Goal: Book appointment/travel/reservation

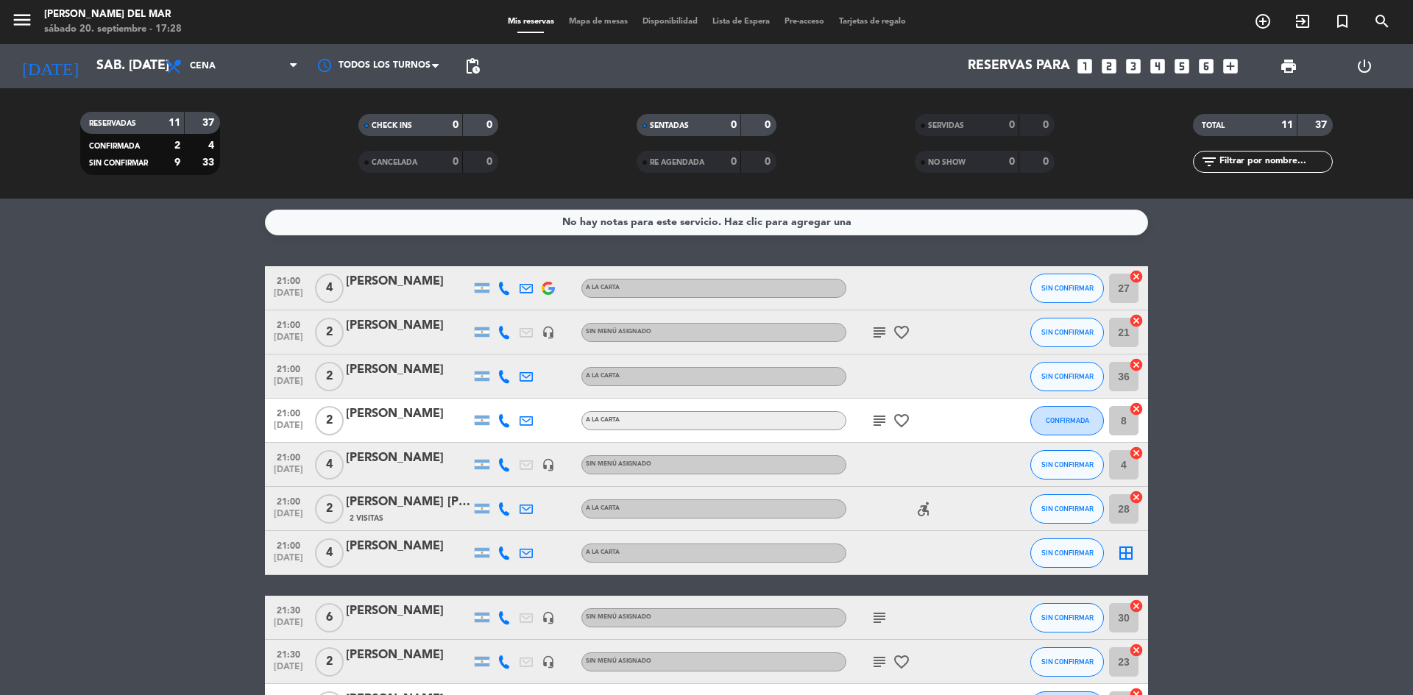
click at [177, 437] on bookings-row "21:00 [DATE] 4 [PERSON_NAME] A [PERSON_NAME] SIN CONFIRMAR 27 cancel 21:00 [DAT…" at bounding box center [706, 519] width 1413 height 506
click at [187, 365] on bookings-row "21:00 [DATE] 4 [PERSON_NAME] A [PERSON_NAME] SIN CONFIRMAR 27 cancel 21:00 [DAT…" at bounding box center [706, 519] width 1413 height 506
click at [128, 391] on bookings-row "21:00 [DATE] 4 [PERSON_NAME] A [PERSON_NAME] SIN CONFIRMAR 27 cancel 21:00 [DAT…" at bounding box center [706, 519] width 1413 height 506
click at [1134, 60] on icon "looks_3" at bounding box center [1132, 66] width 19 height 19
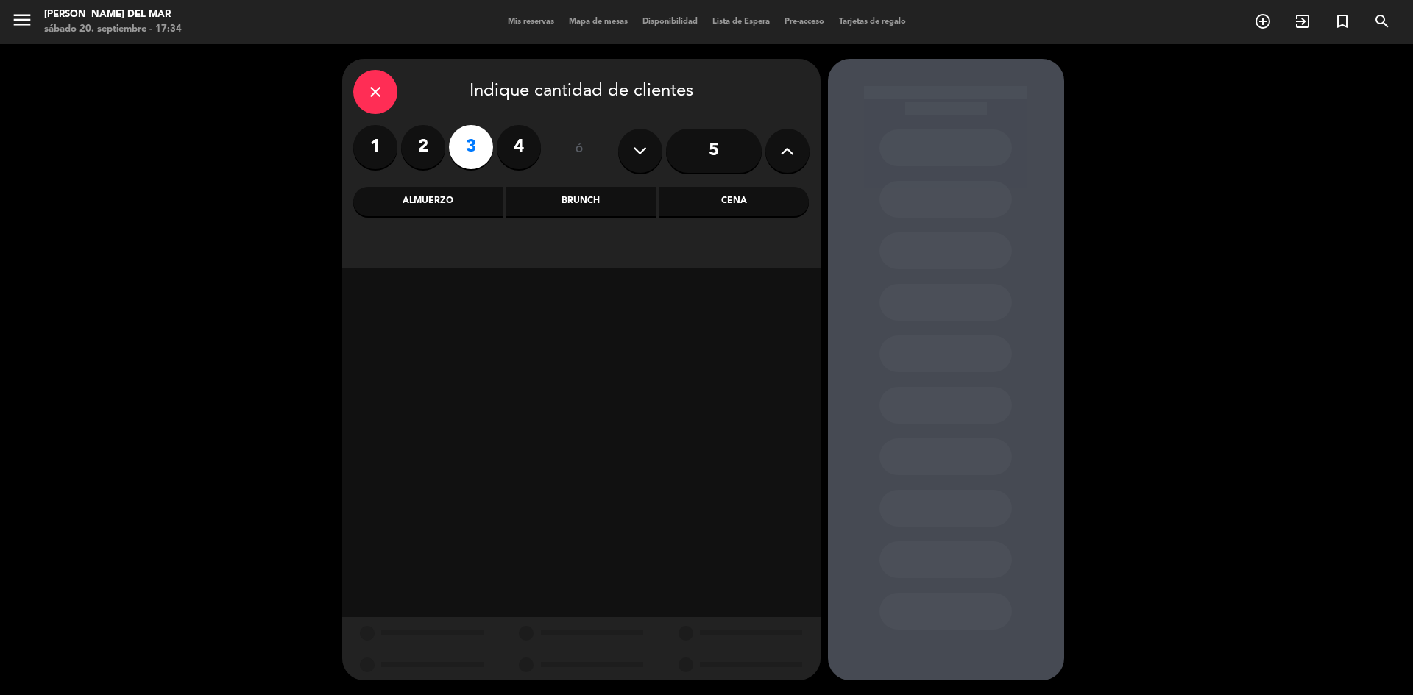
click at [739, 206] on div "Cena" at bounding box center [733, 201] width 149 height 29
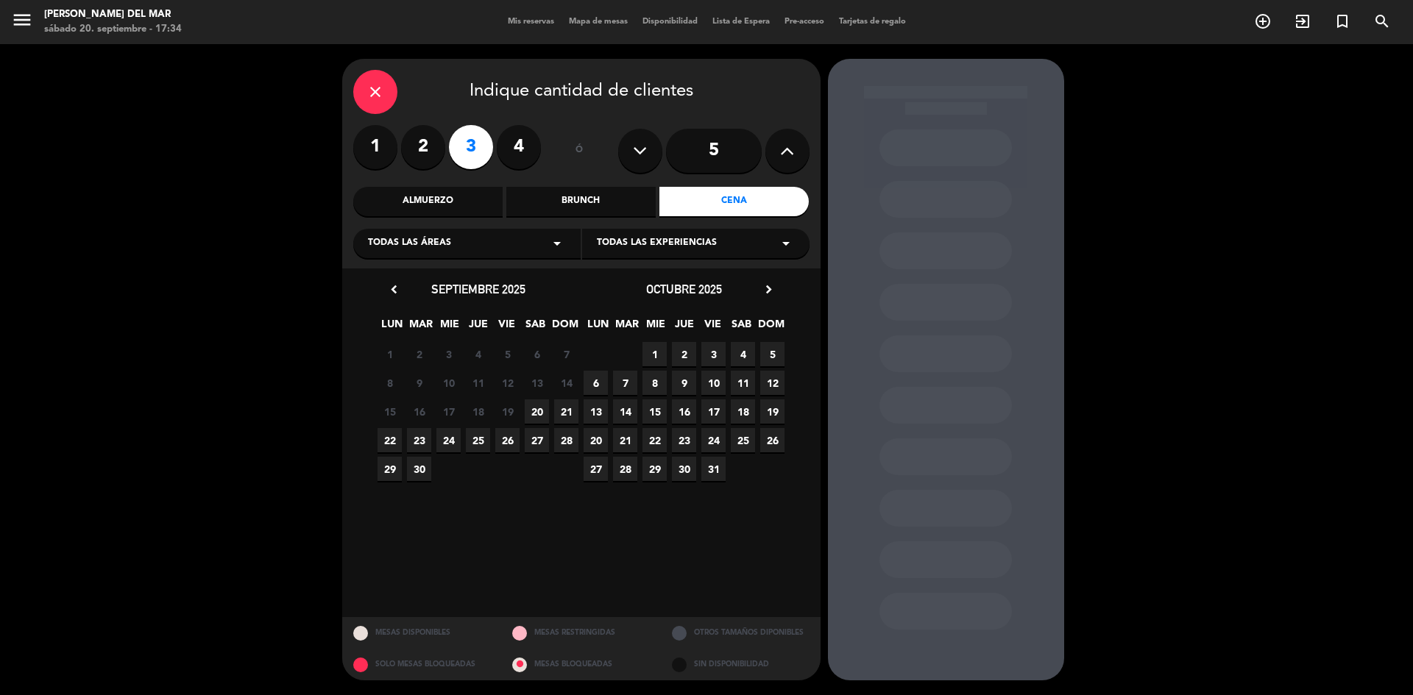
click at [539, 411] on span "20" at bounding box center [537, 411] width 24 height 24
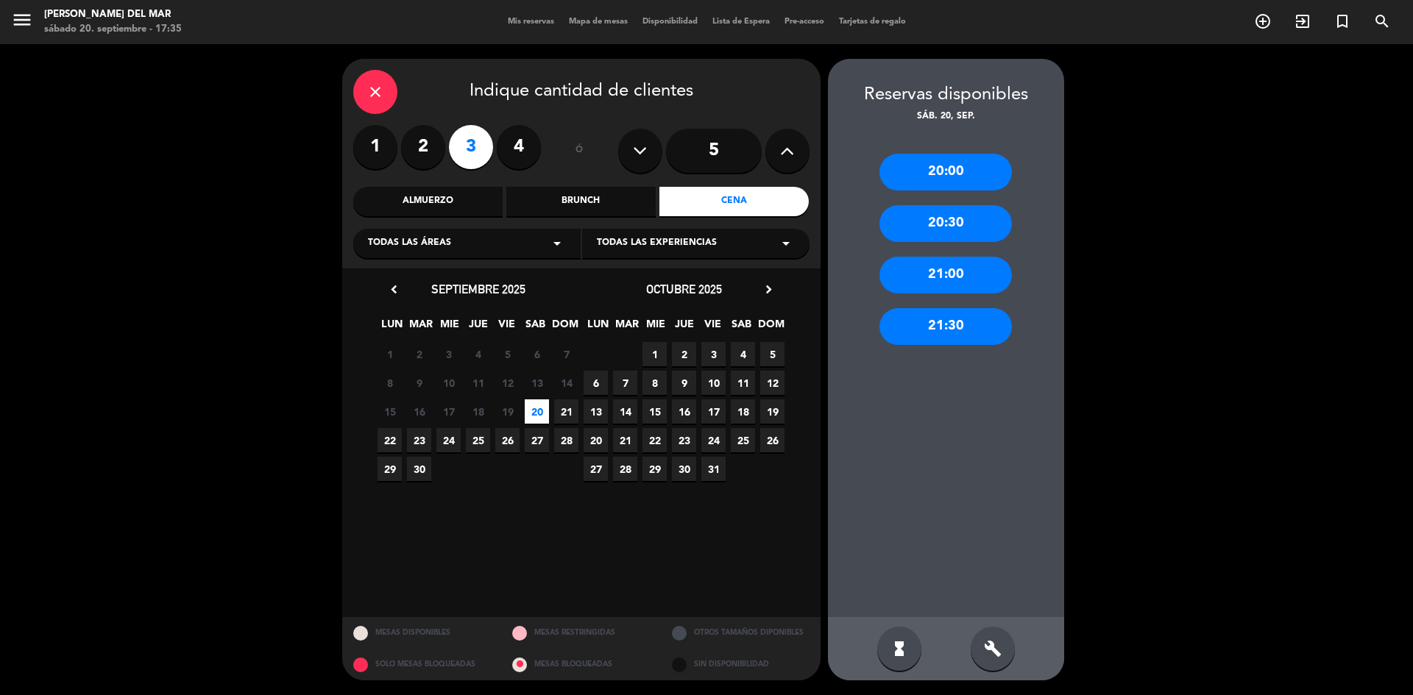
click at [963, 329] on div "21:30" at bounding box center [945, 326] width 132 height 37
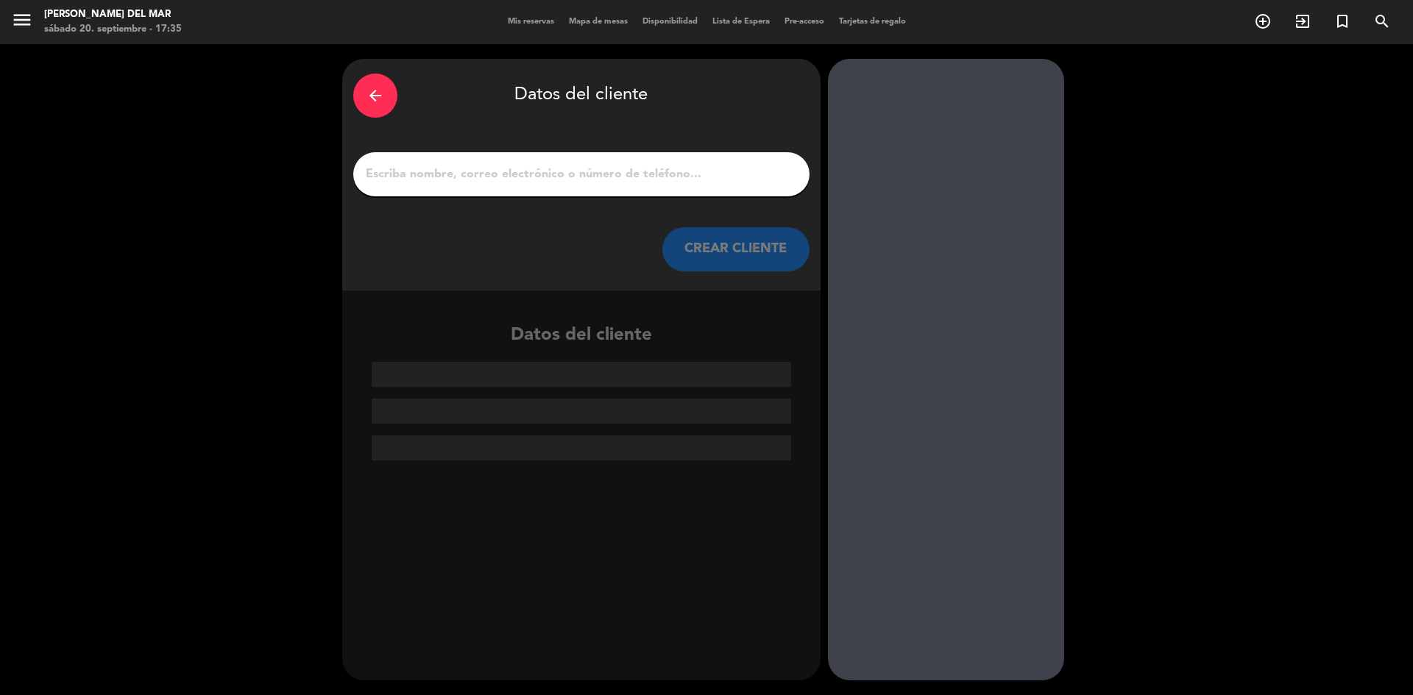
click at [678, 174] on input "1" at bounding box center [581, 174] width 434 height 21
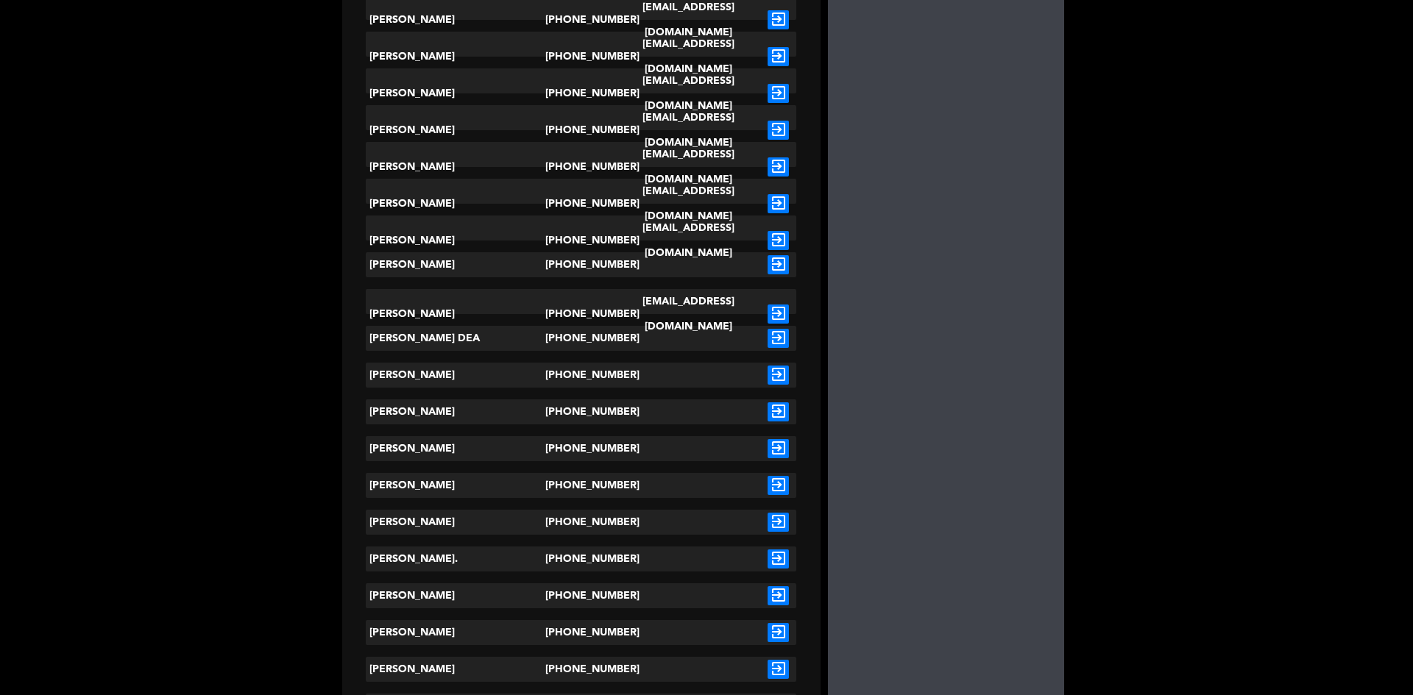
scroll to position [368, 0]
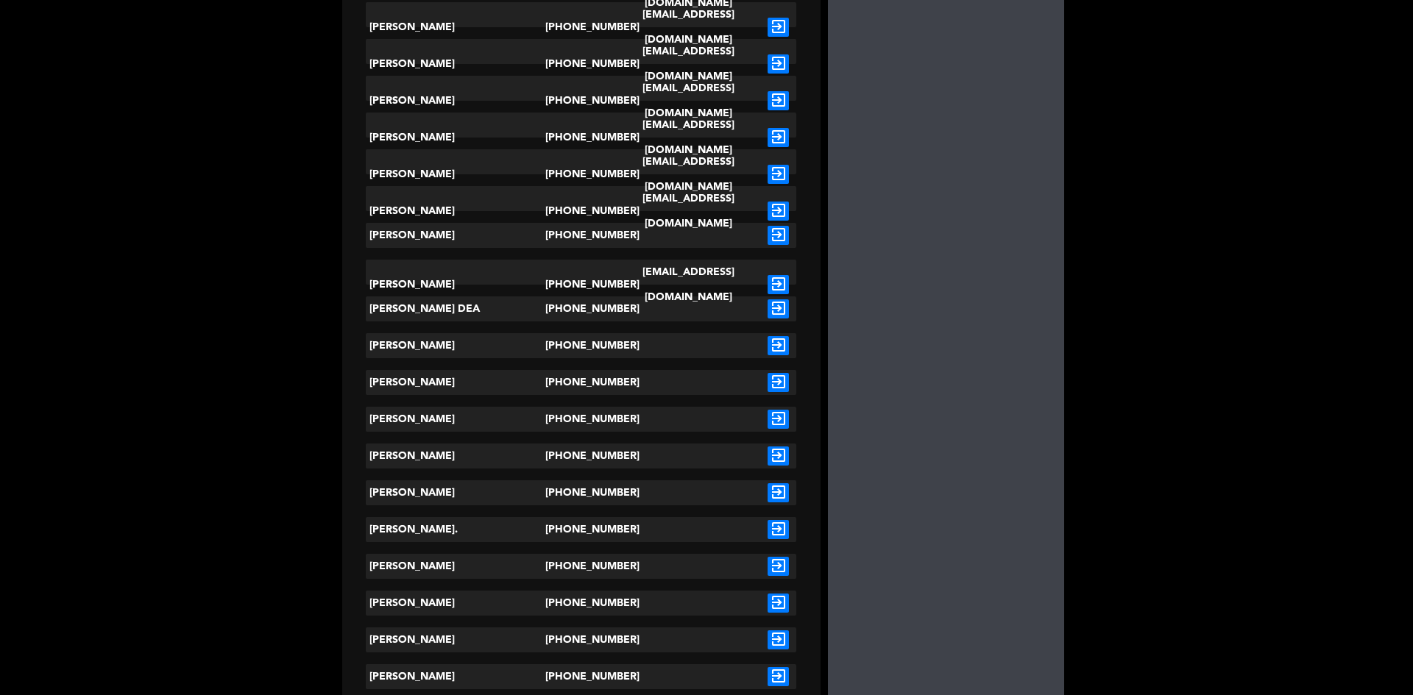
type input "sebasti"
click at [778, 562] on icon "exit_to_app" at bounding box center [777, 566] width 21 height 19
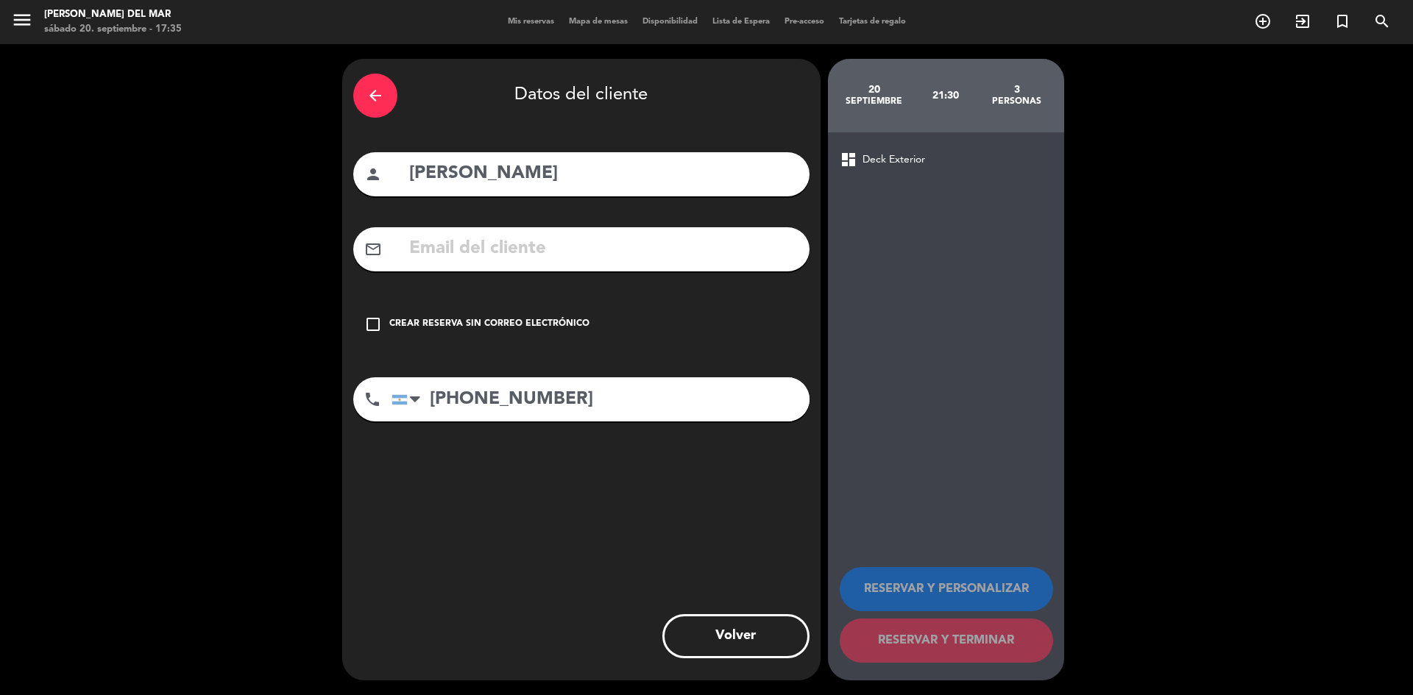
scroll to position [0, 0]
click at [376, 325] on icon "check_box_outline_blank" at bounding box center [373, 325] width 18 height 18
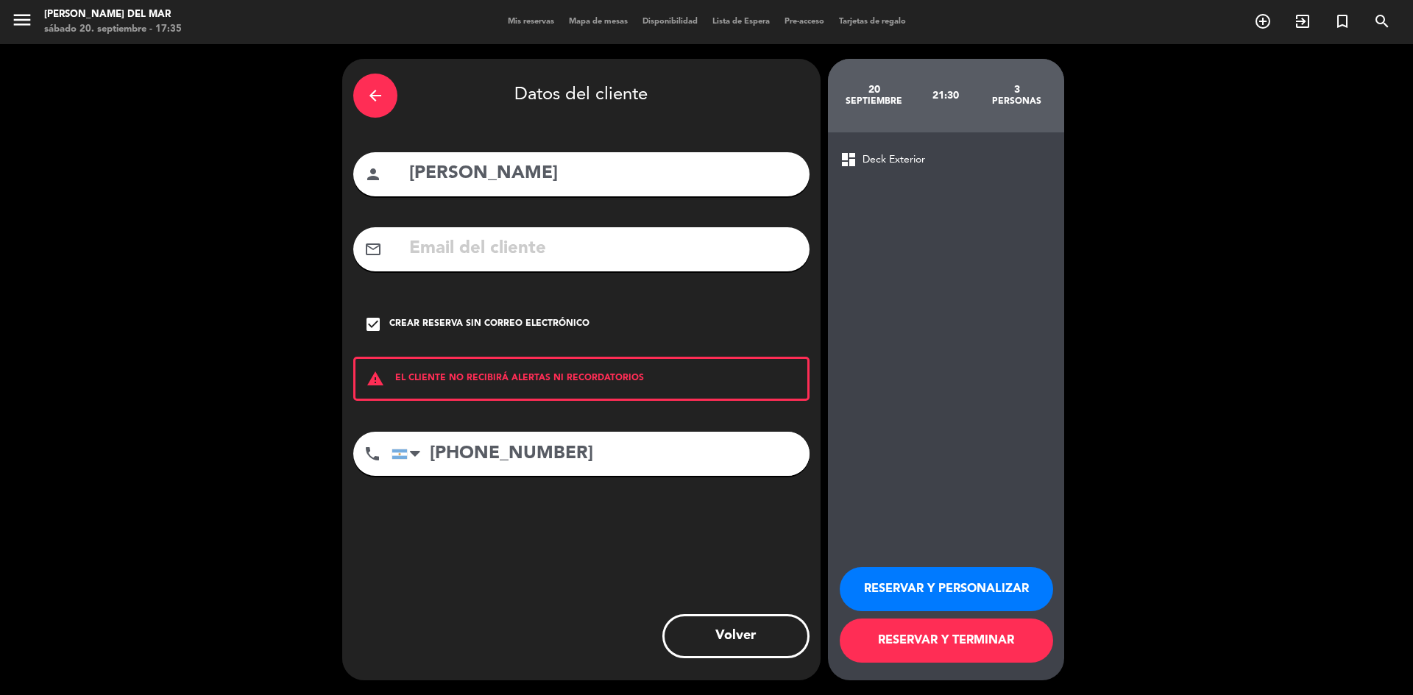
click at [932, 648] on button "RESERVAR Y TERMINAR" at bounding box center [945, 641] width 213 height 44
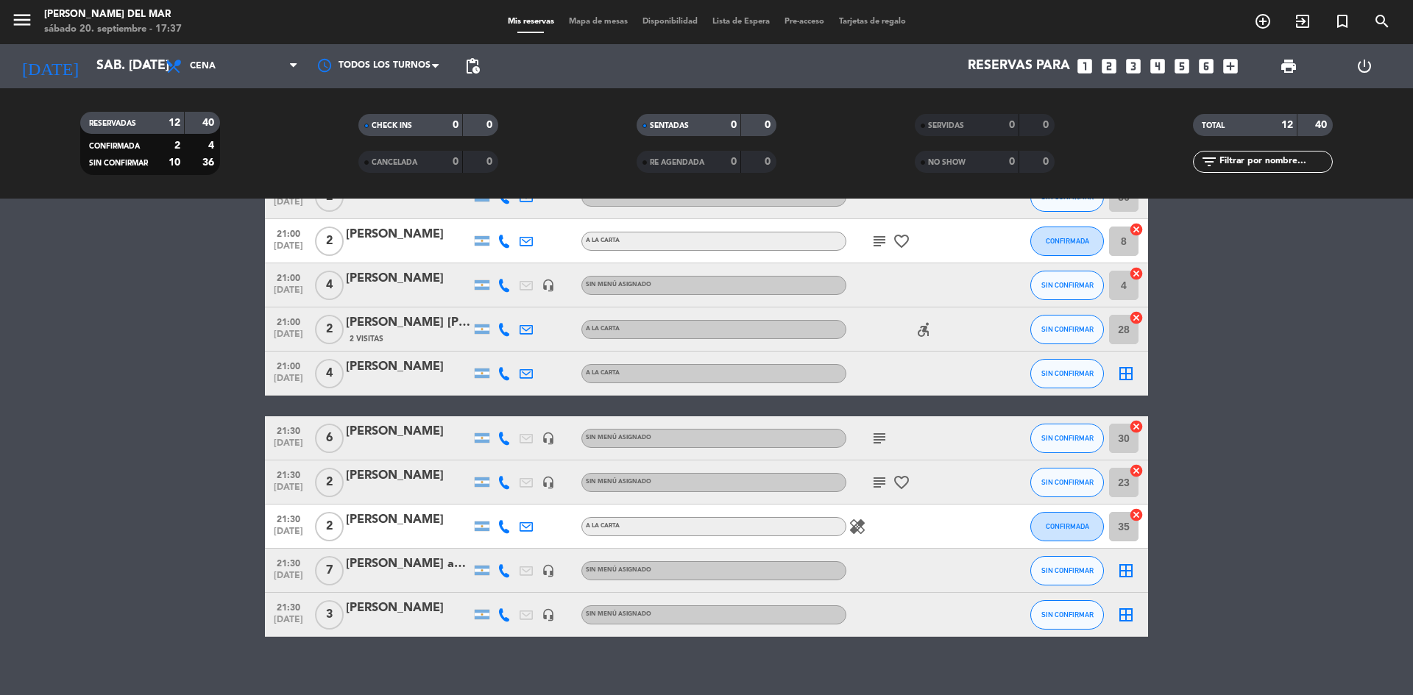
scroll to position [195, 0]
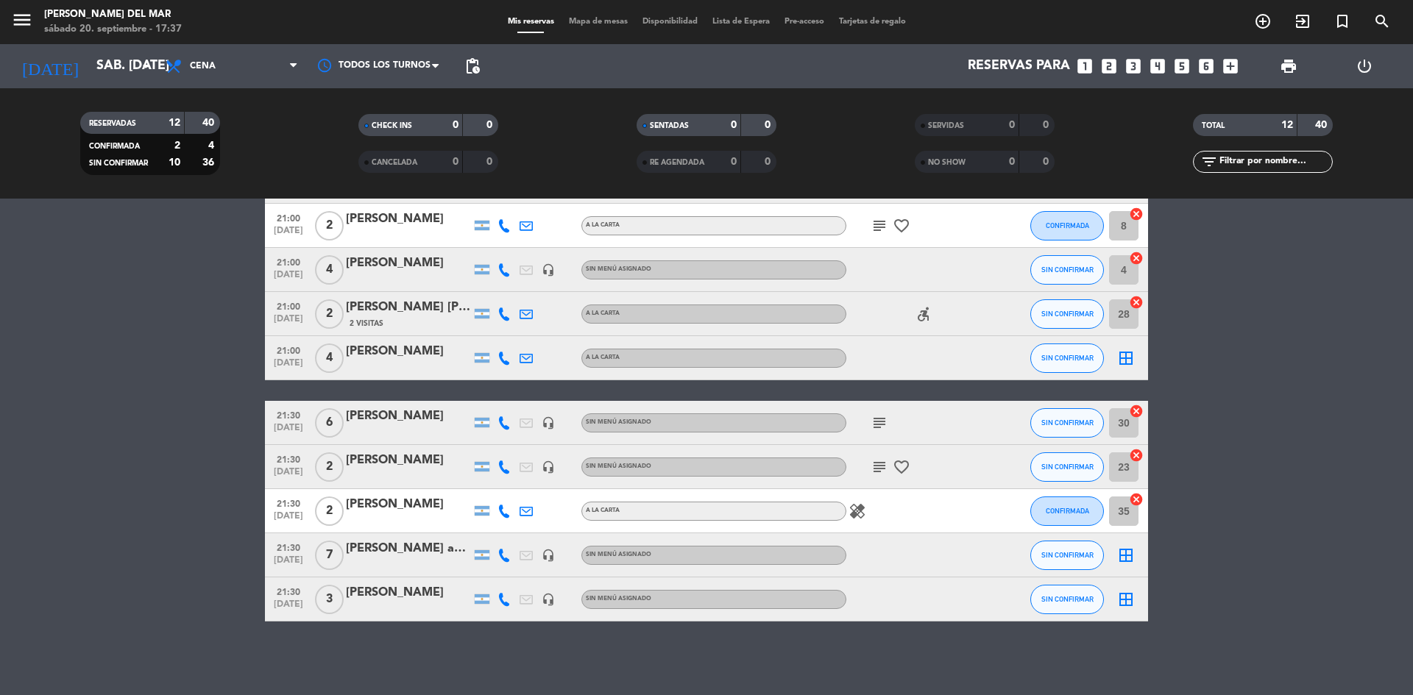
click at [439, 555] on div "[PERSON_NAME] amigo de [PERSON_NAME]" at bounding box center [408, 548] width 125 height 19
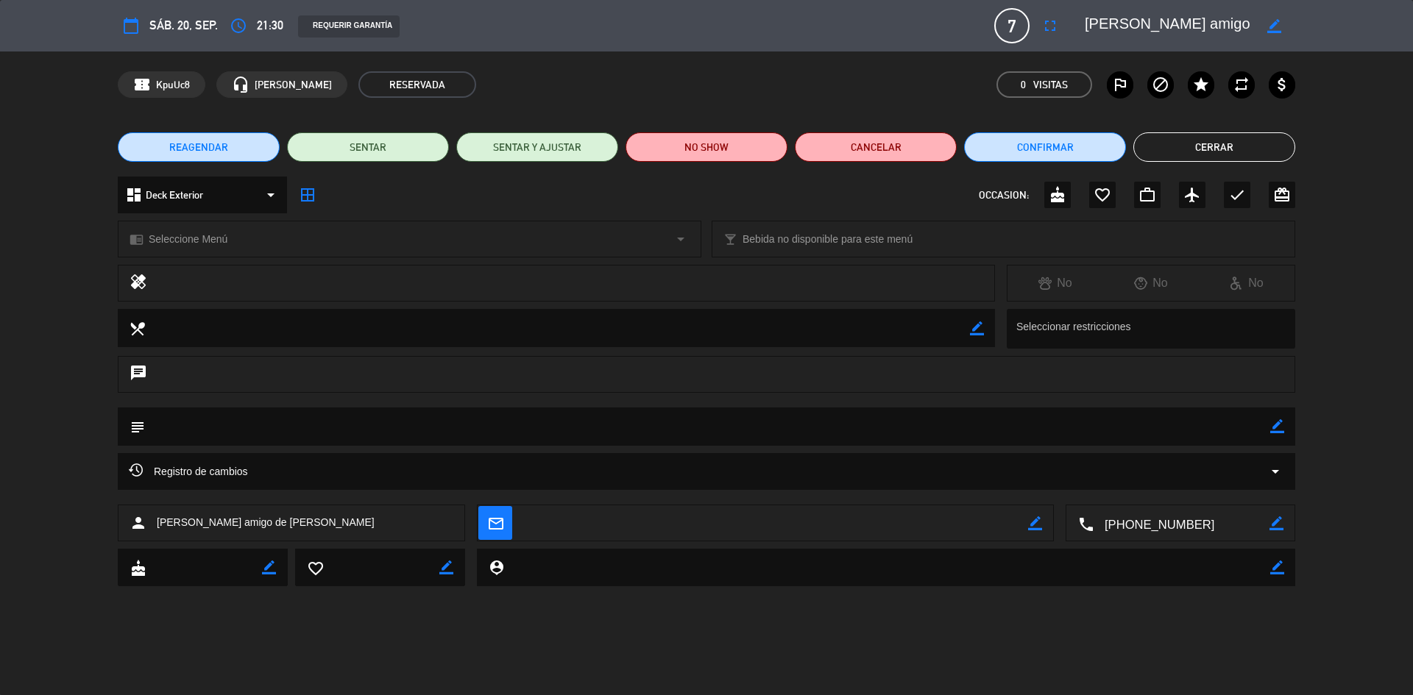
click at [1276, 26] on icon "border_color" at bounding box center [1274, 26] width 14 height 14
click at [1232, 146] on button "Cerrar" at bounding box center [1214, 146] width 162 height 29
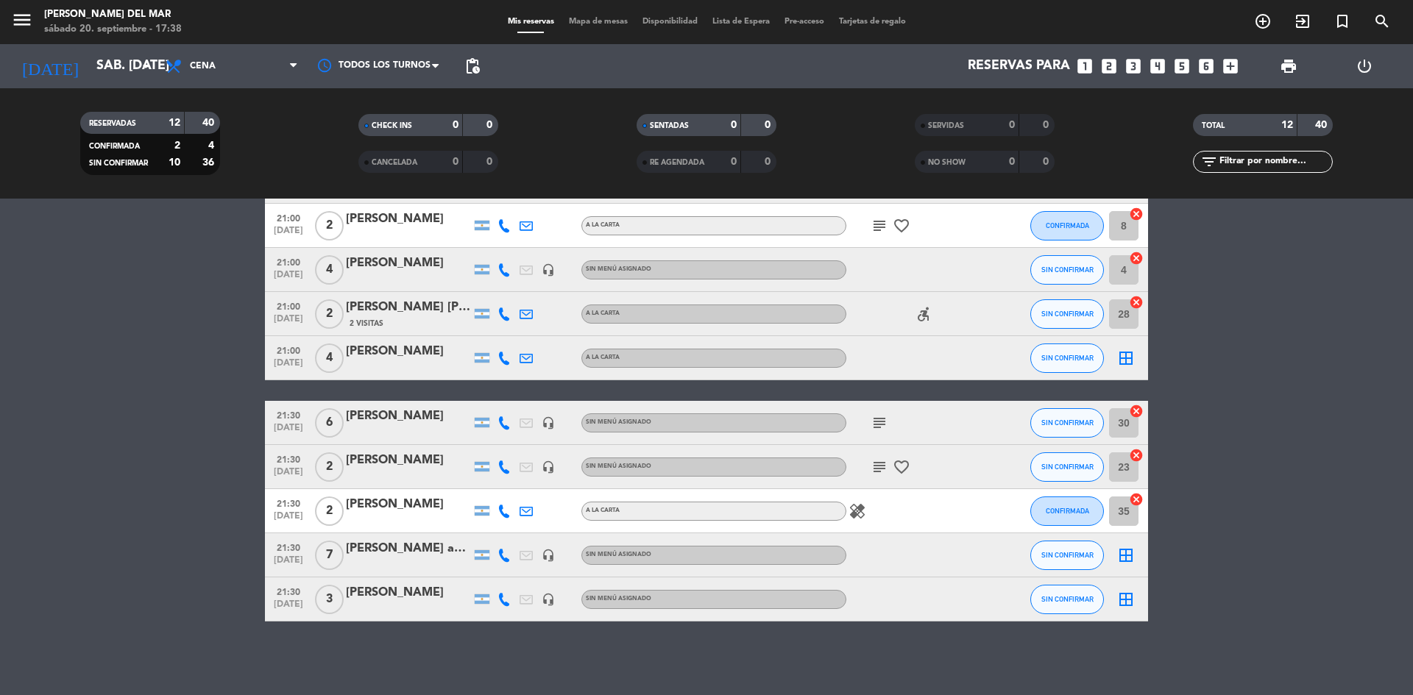
click at [180, 431] on bookings-row "21:00 [DATE] 4 [PERSON_NAME] A [PERSON_NAME] SIN CONFIRMAR 27 cancel 21:00 [DAT…" at bounding box center [706, 346] width 1413 height 550
click at [157, 458] on bookings-row "21:00 [DATE] 4 [PERSON_NAME] A [PERSON_NAME] SIN CONFIRMAR 27 cancel 21:00 [DAT…" at bounding box center [706, 346] width 1413 height 550
click at [881, 466] on icon "subject" at bounding box center [879, 467] width 18 height 18
click at [1008, 411] on div at bounding box center [999, 422] width 40 height 43
click at [873, 427] on icon "subject" at bounding box center [879, 423] width 18 height 18
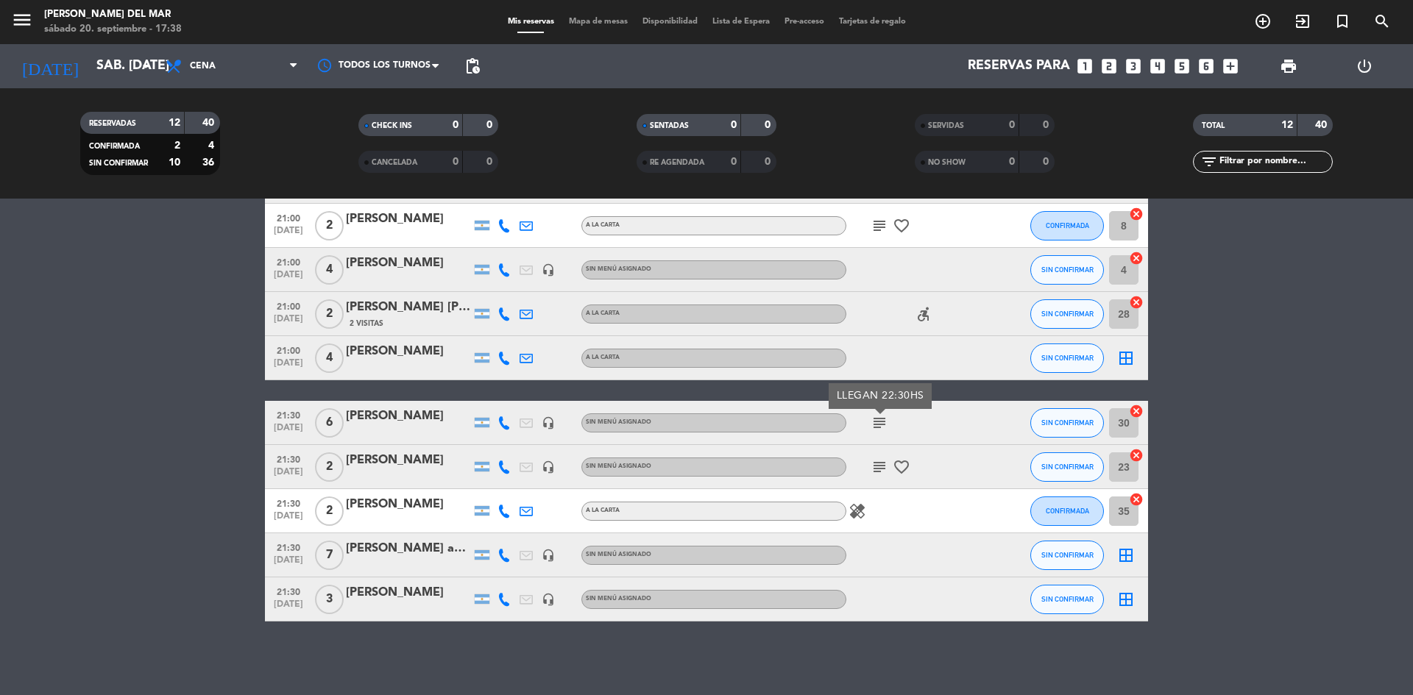
click at [979, 418] on div at bounding box center [999, 422] width 40 height 43
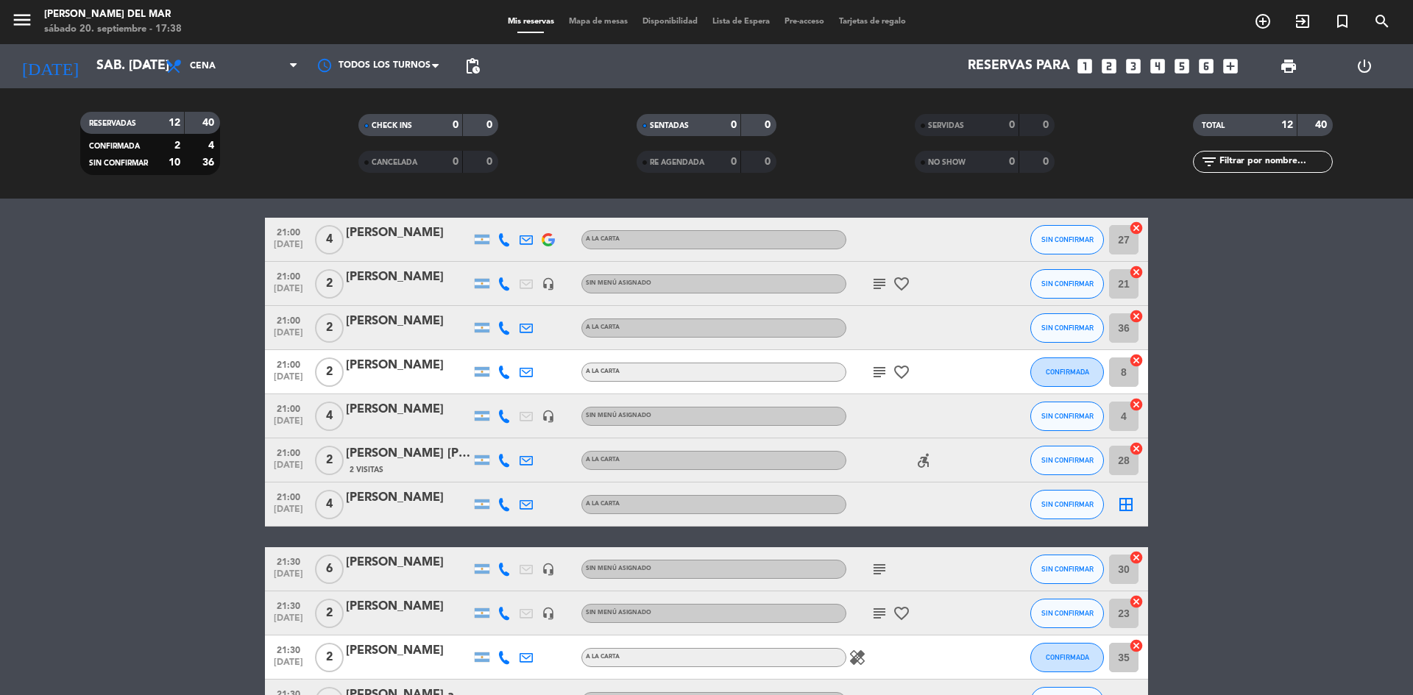
scroll to position [48, 0]
click at [875, 375] on icon "subject" at bounding box center [879, 373] width 18 height 18
click at [972, 379] on div "subject Q sea adentro por favor favorite_border" at bounding box center [912, 372] width 132 height 43
click at [879, 285] on icon "subject" at bounding box center [879, 285] width 18 height 18
click at [967, 288] on div "subject 40 AÑOS [PERSON_NAME]. favorite_border" at bounding box center [912, 284] width 132 height 43
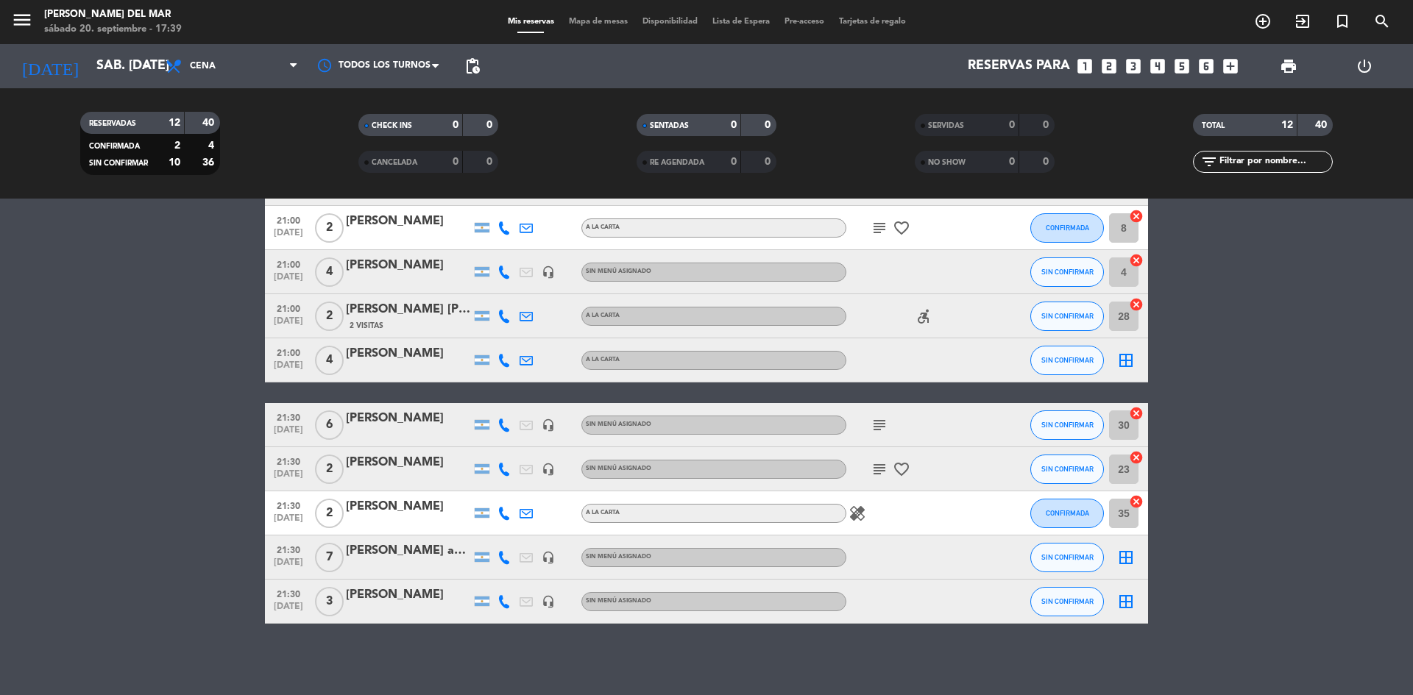
scroll to position [195, 0]
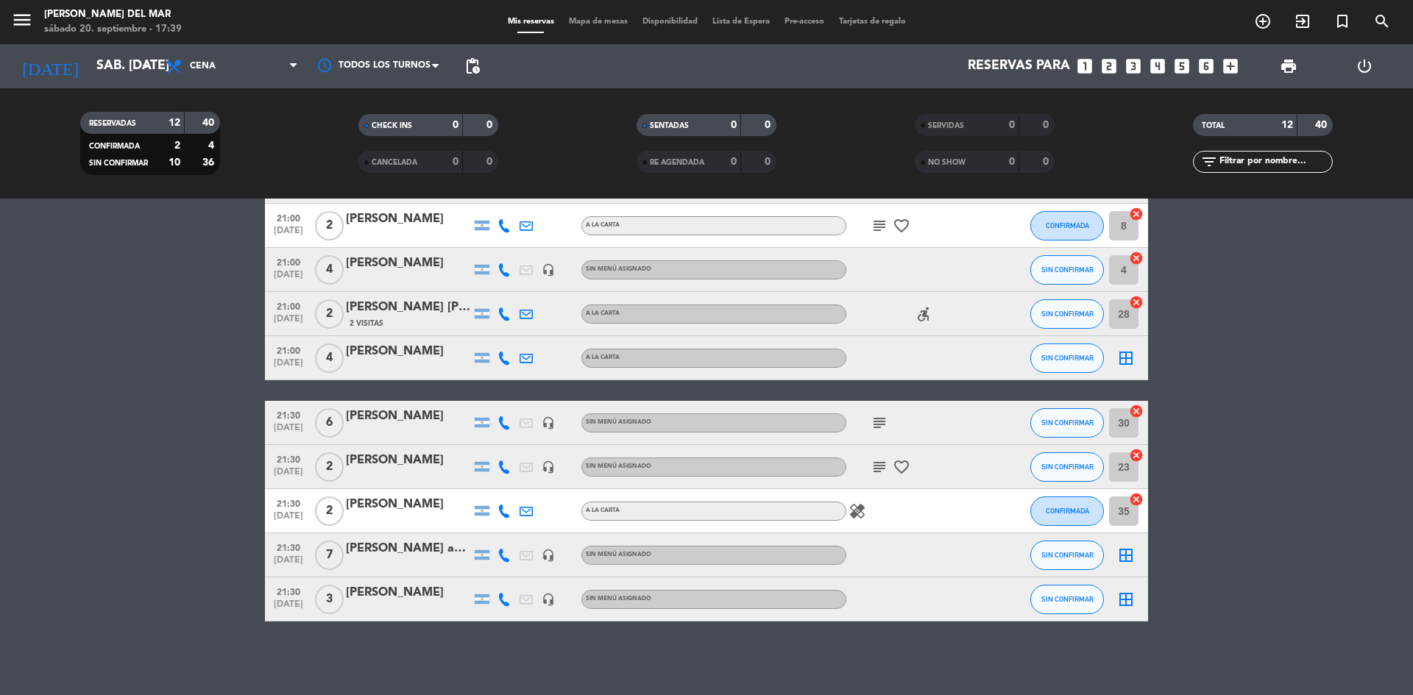
click at [878, 425] on icon "subject" at bounding box center [879, 423] width 18 height 18
click at [882, 470] on icon "subject" at bounding box center [879, 467] width 18 height 18
click at [203, 450] on bookings-row "21:00 [DATE] 4 [PERSON_NAME] A [PERSON_NAME] SIN CONFIRMAR 27 cancel 21:00 [DAT…" at bounding box center [706, 346] width 1413 height 550
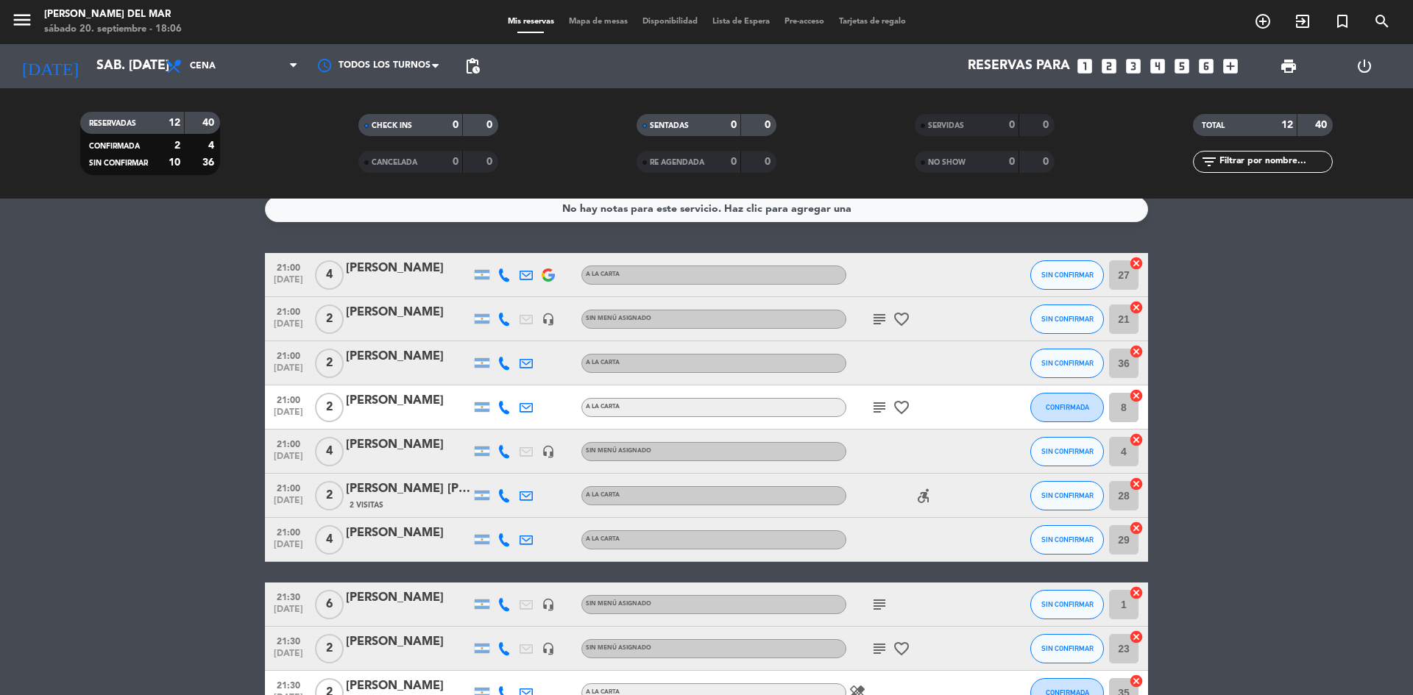
scroll to position [0, 0]
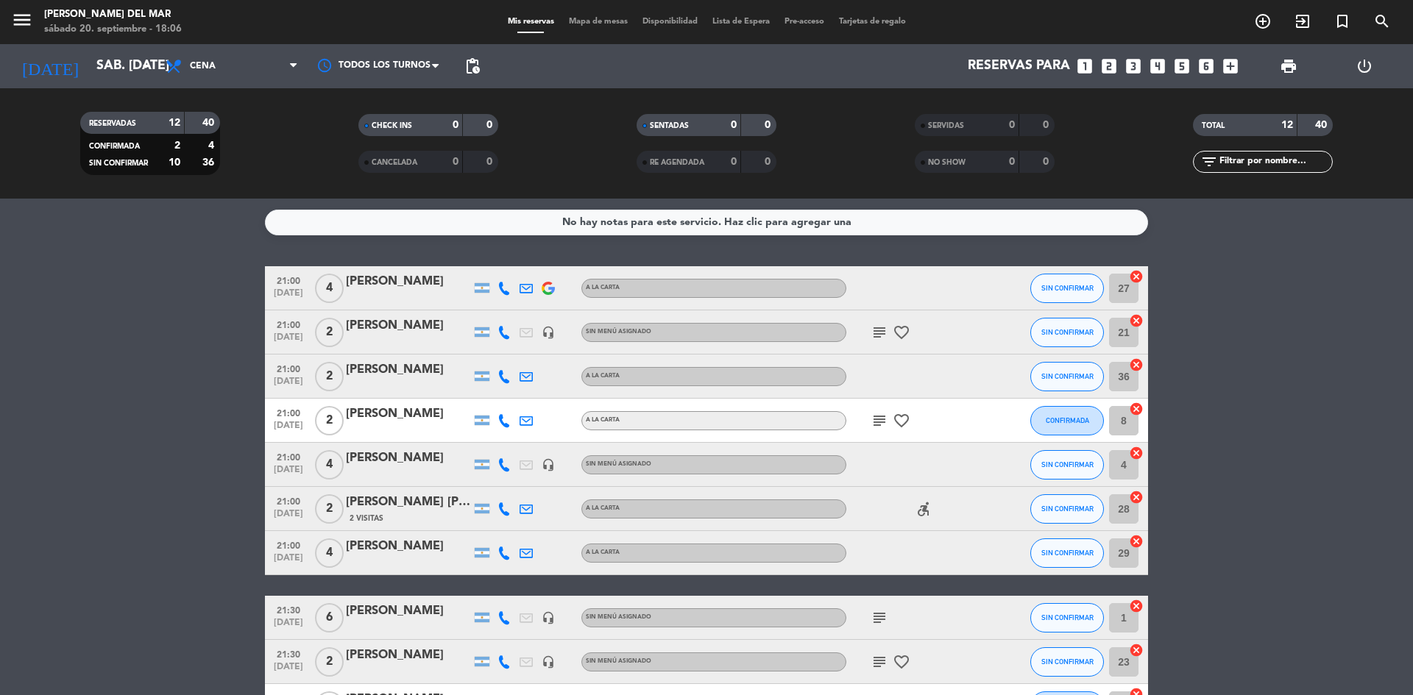
click at [134, 381] on bookings-row "21:00 [DATE] 4 [PERSON_NAME] A [PERSON_NAME] SIN CONFIRMAR 27 cancel 21:00 [DAT…" at bounding box center [706, 541] width 1413 height 550
click at [1321, 414] on bookings-row "21:00 [DATE] 4 [PERSON_NAME] A [PERSON_NAME] SIN CONFIRMAR 27 cancel 21:00 [DAT…" at bounding box center [706, 541] width 1413 height 550
click at [156, 566] on bookings-row "21:00 [DATE] 4 [PERSON_NAME] A [PERSON_NAME] SIN CONFIRMAR 27 cancel 21:00 [DAT…" at bounding box center [706, 541] width 1413 height 550
